Goal: Information Seeking & Learning: Learn about a topic

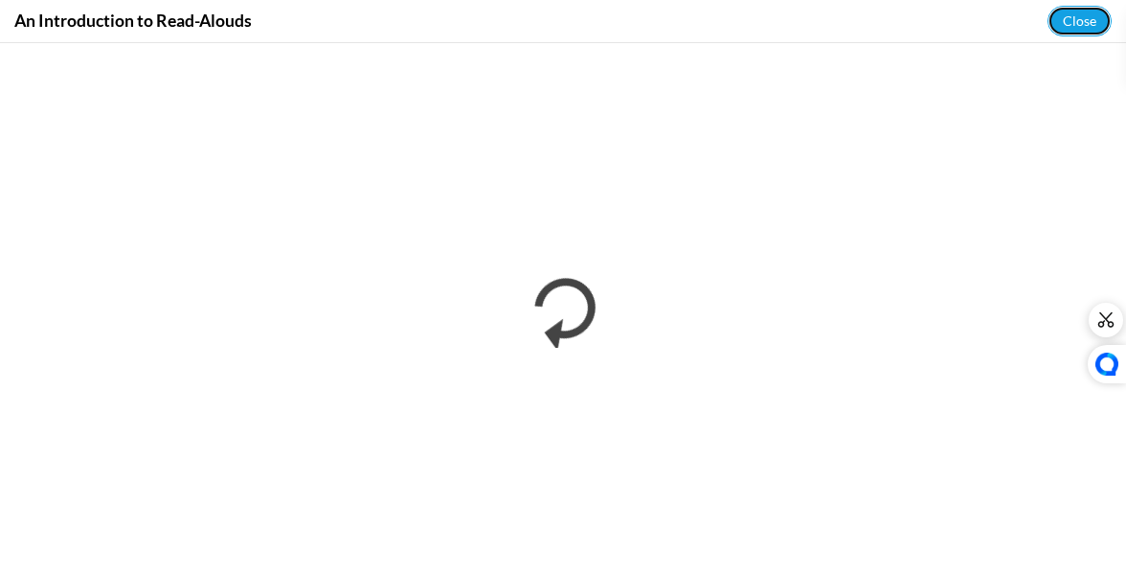
click at [1078, 20] on button "Close" at bounding box center [1080, 21] width 64 height 31
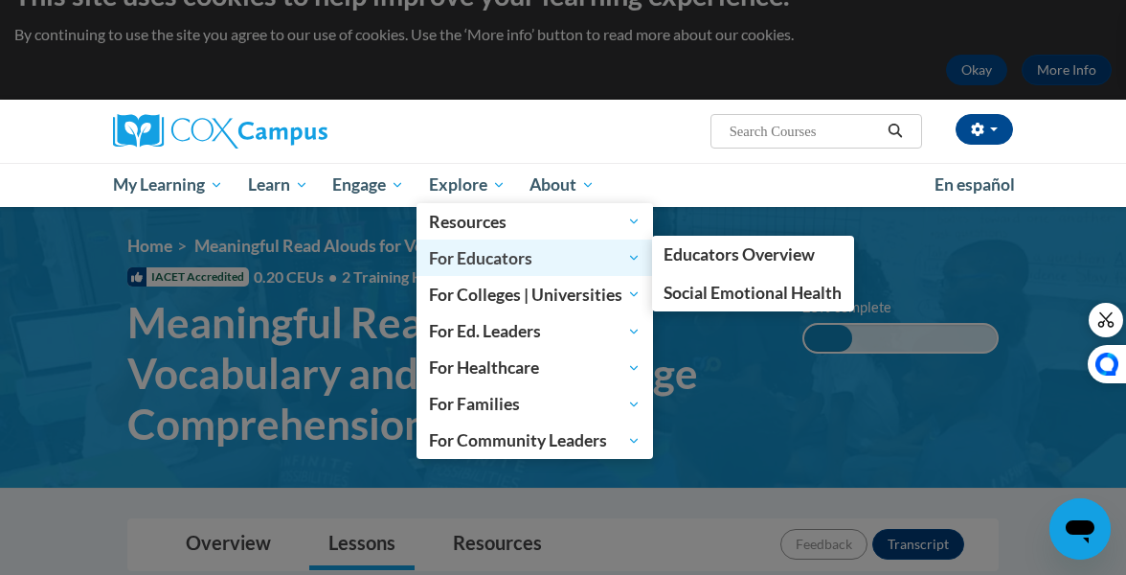
scroll to position [72, 0]
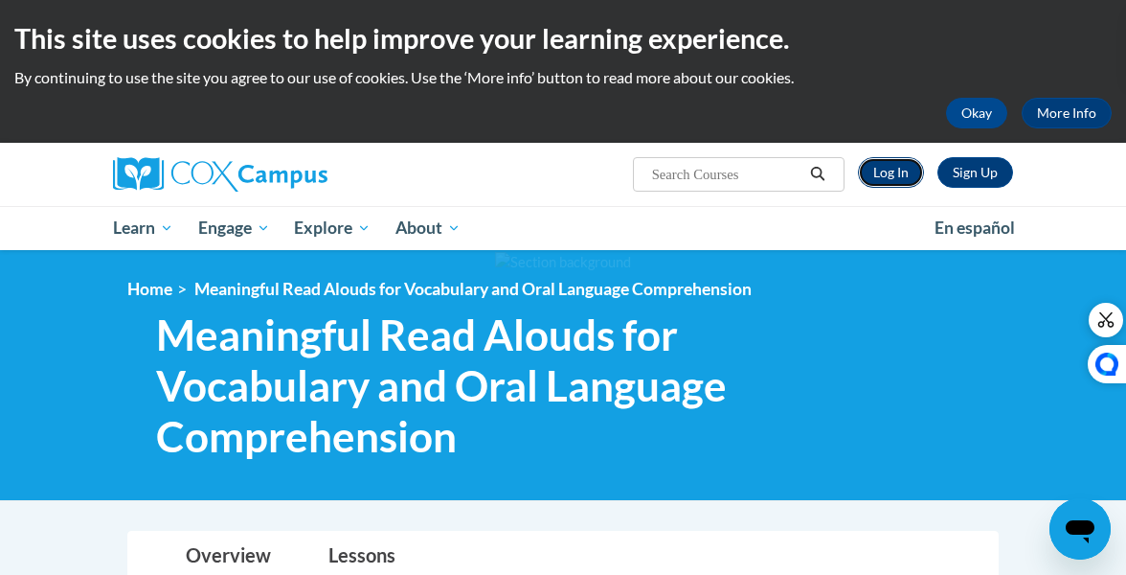
click at [886, 170] on link "Log In" at bounding box center [891, 172] width 66 height 31
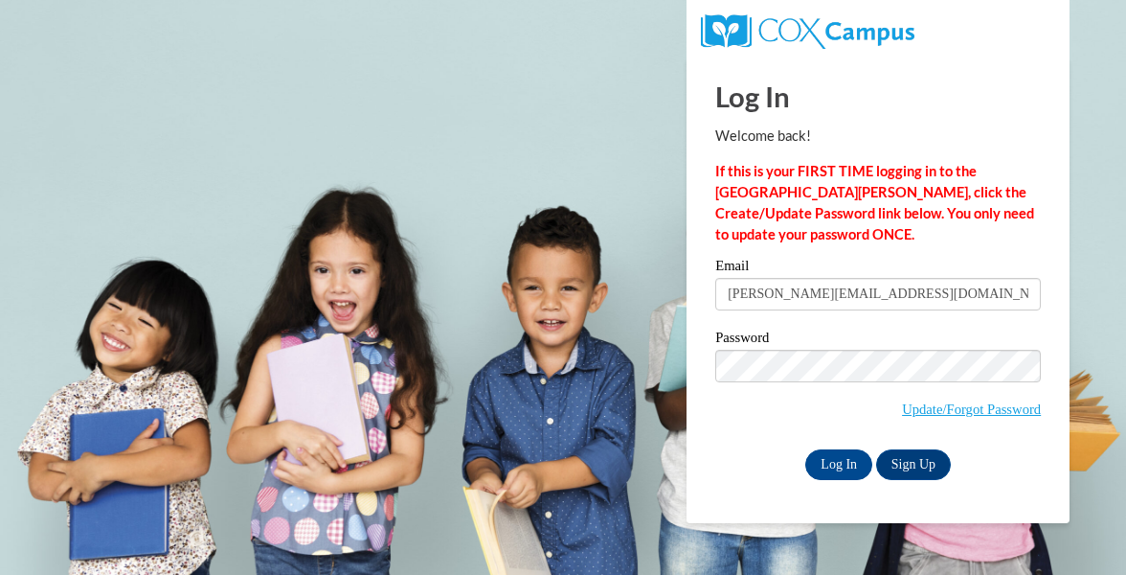
click at [888, 298] on input "doyle.julia345@gmail.com" at bounding box center [878, 294] width 326 height 33
type input "920148494@student.ccga.edu"
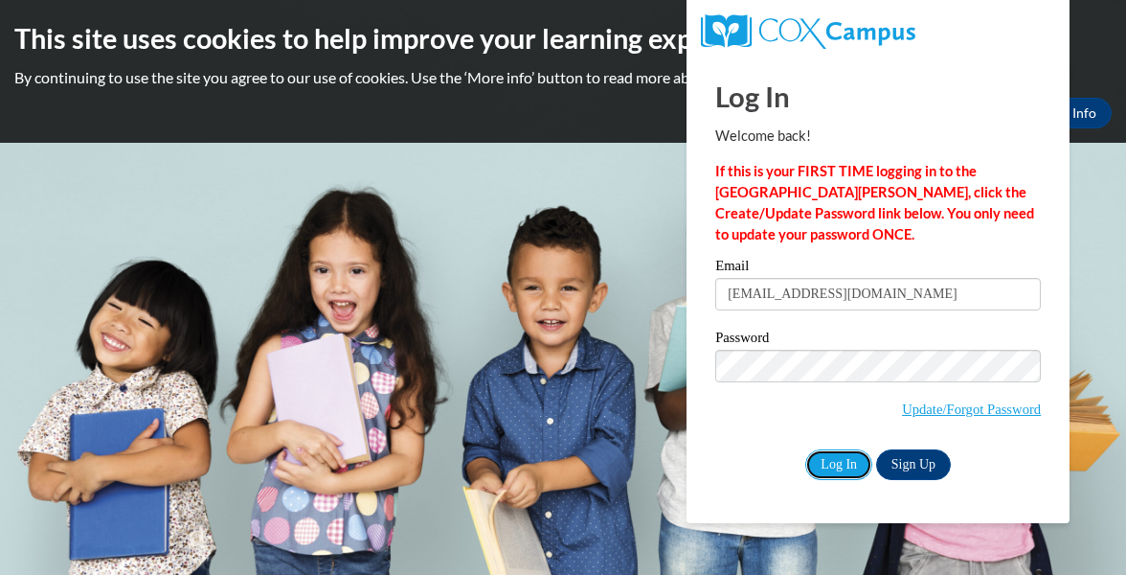
click at [845, 472] on input "Log In" at bounding box center [838, 464] width 67 height 31
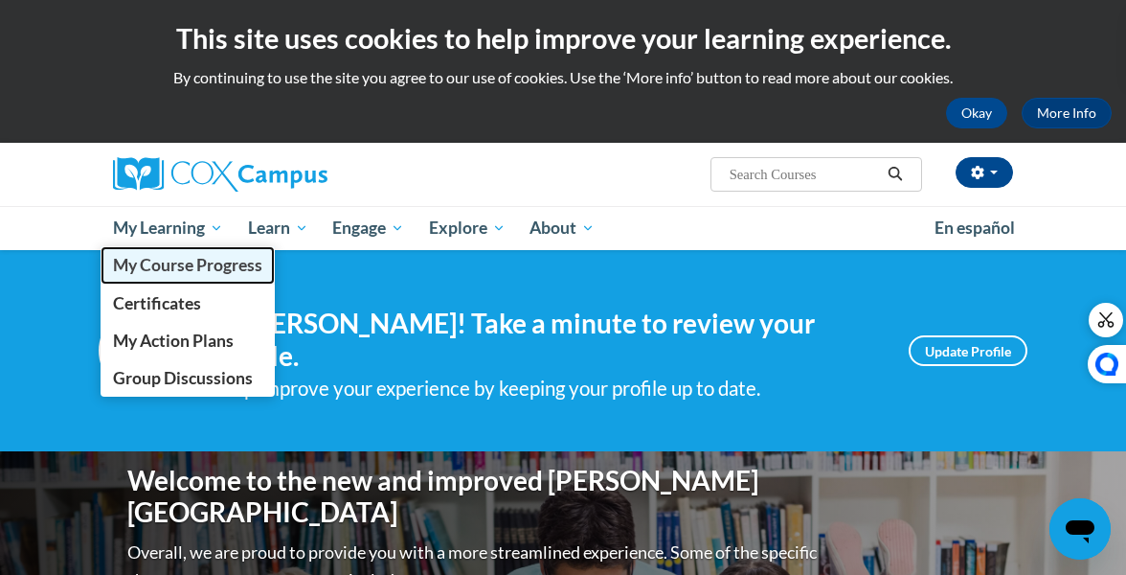
click at [237, 267] on span "My Course Progress" at bounding box center [187, 265] width 149 height 20
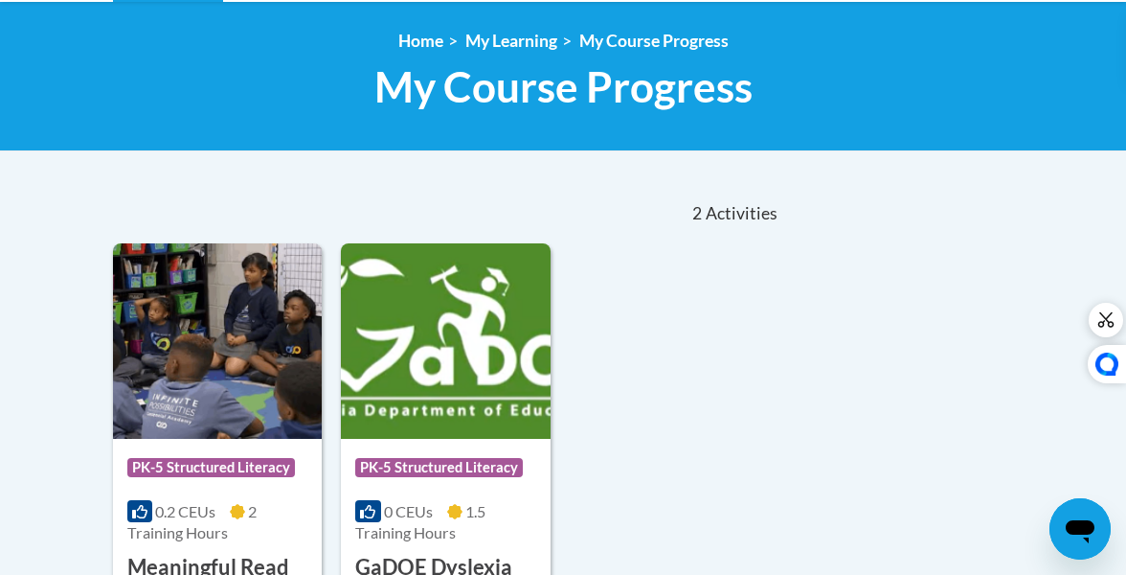
scroll to position [520, 0]
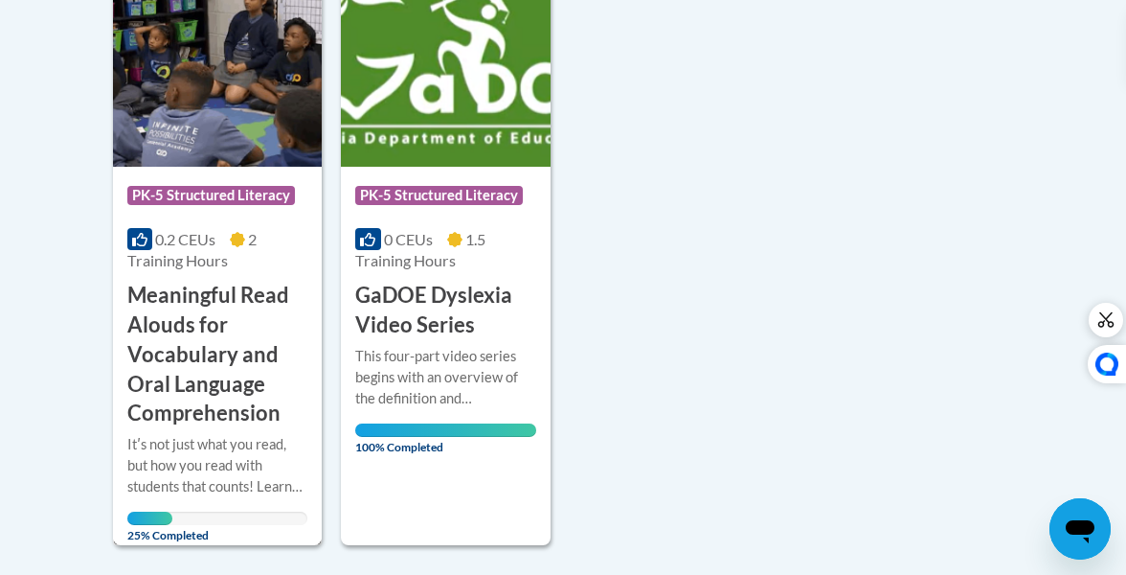
click at [267, 332] on h3 "Meaningful Read Alouds for Vocabulary and Oral Language Comprehension" at bounding box center [217, 354] width 180 height 147
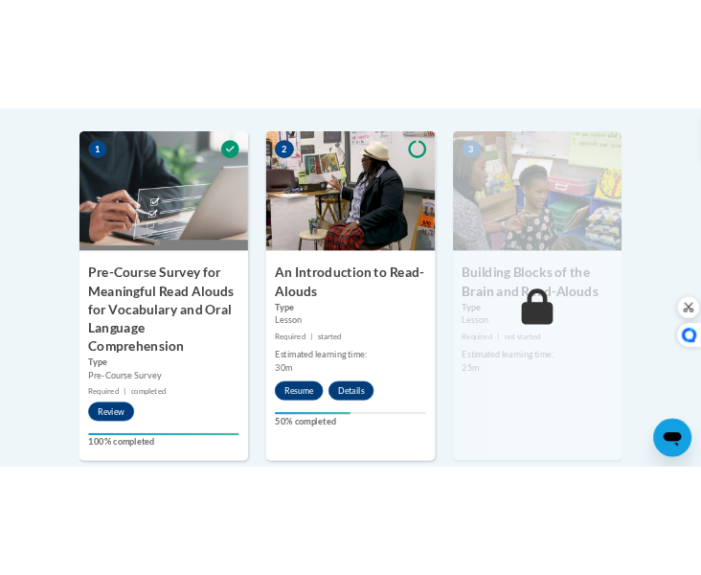
scroll to position [730, 0]
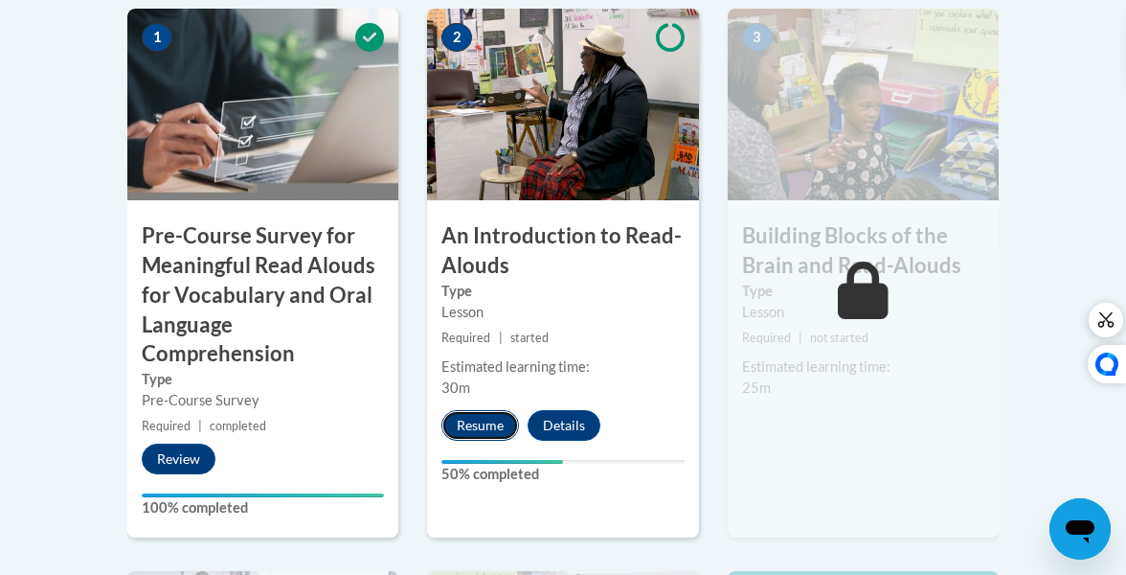
click at [491, 424] on button "Resume" at bounding box center [480, 425] width 78 height 31
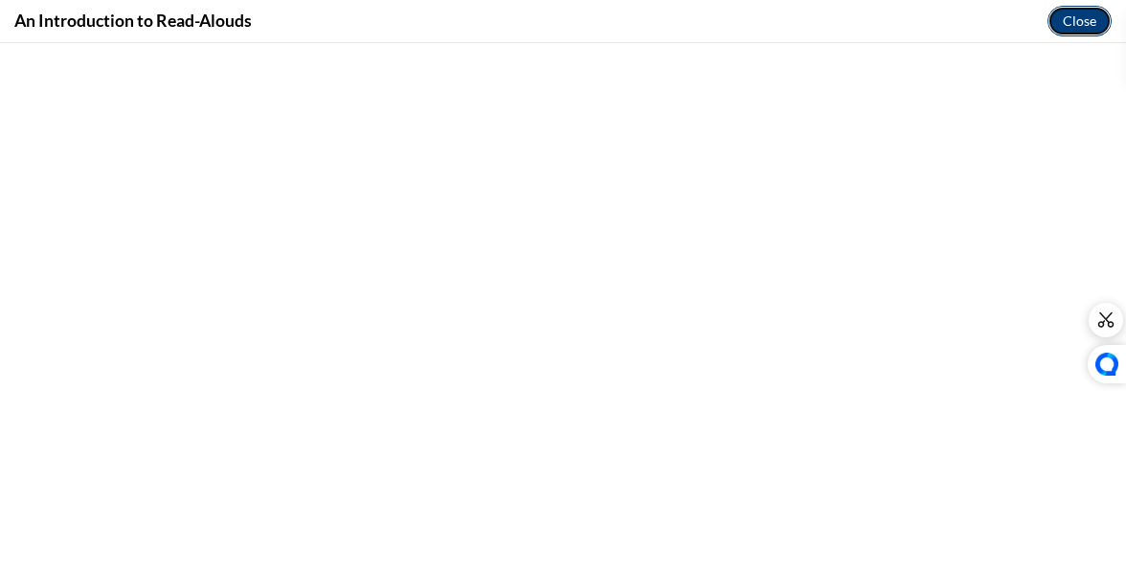
click at [1074, 21] on button "Close" at bounding box center [1080, 21] width 64 height 31
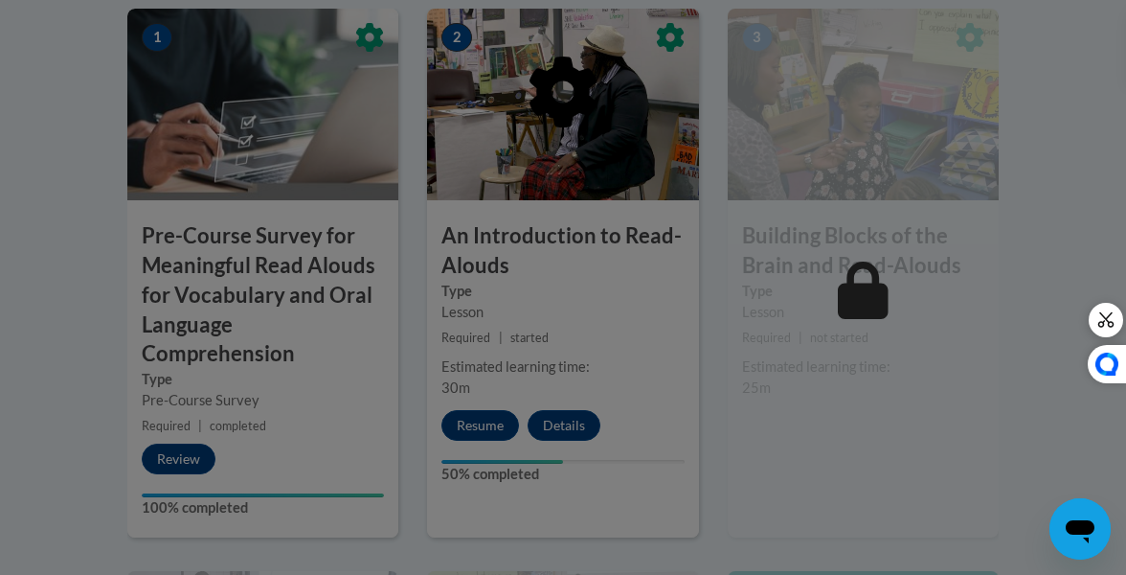
click at [487, 314] on div at bounding box center [562, 191] width 871 height 364
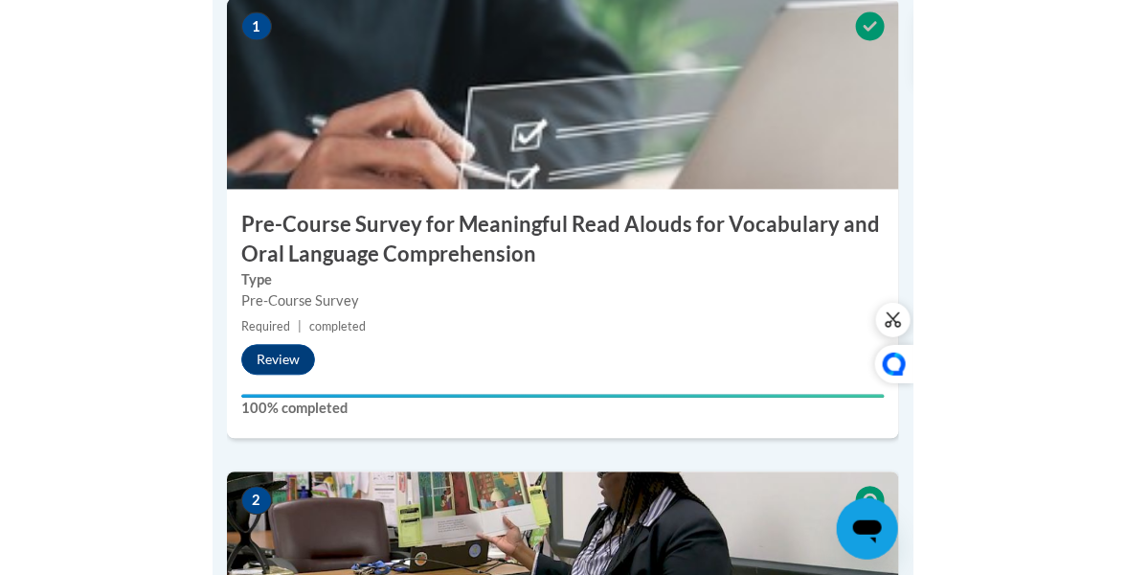
scroll to position [801, 0]
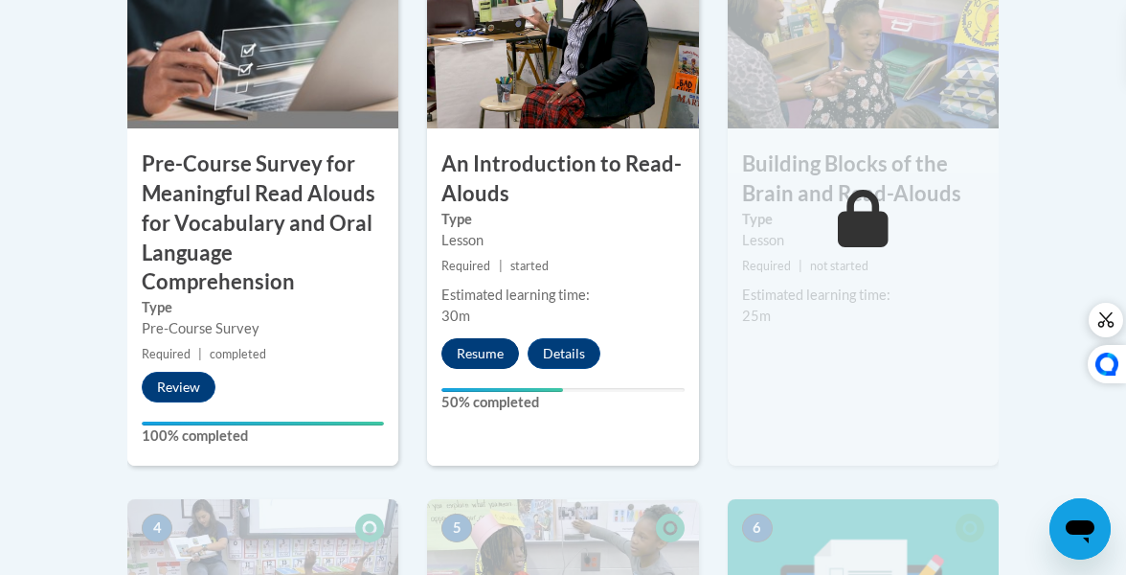
drag, startPoint x: 517, startPoint y: 341, endPoint x: 497, endPoint y: 349, distance: 21.5
click at [497, 349] on div "2 An Introduction to Read-Alouds Type Lesson Required | started Estimated learn…" at bounding box center [562, 201] width 271 height 529
click at [496, 354] on button "Resume" at bounding box center [480, 353] width 78 height 31
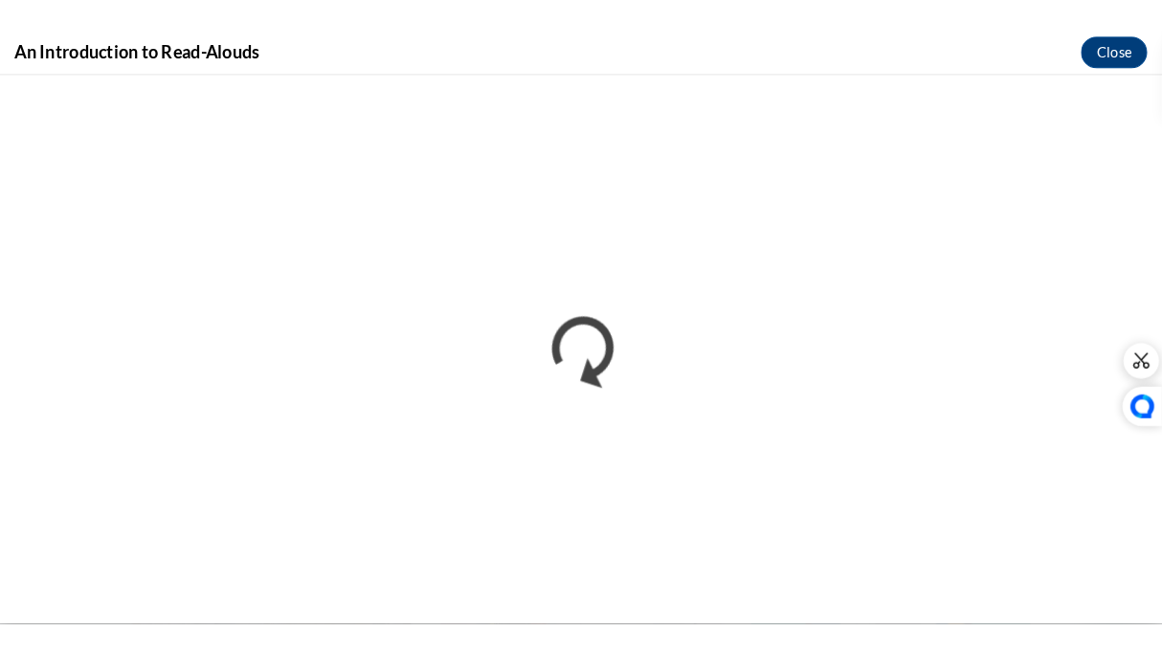
scroll to position [0, 0]
